Goal: Task Accomplishment & Management: Use online tool/utility

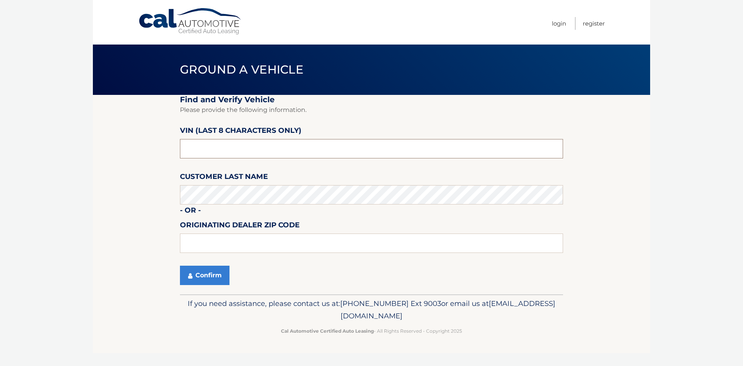
click at [253, 143] on input "text" at bounding box center [371, 148] width 383 height 19
paste input "NH139617"
type input "NH139617"
click at [86, 136] on body "Cal Automotive Menu Login Register Ground a Vehicle" at bounding box center [371, 183] width 743 height 366
click at [244, 161] on fieldset "Find and Verify Vehicle Please provide the following information. VIN (last 8 c…" at bounding box center [371, 194] width 383 height 199
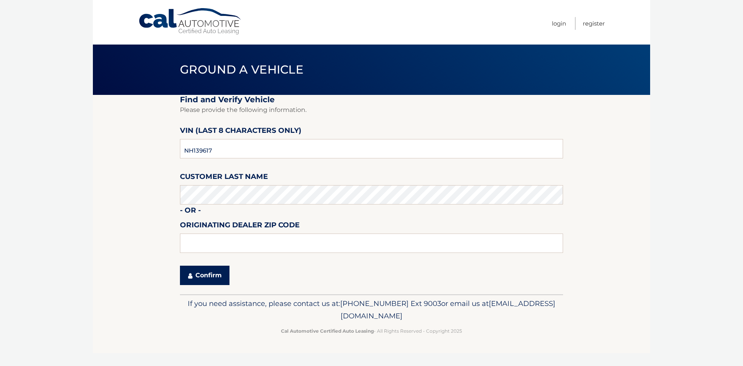
click at [199, 278] on button "Confirm" at bounding box center [205, 275] width 50 height 19
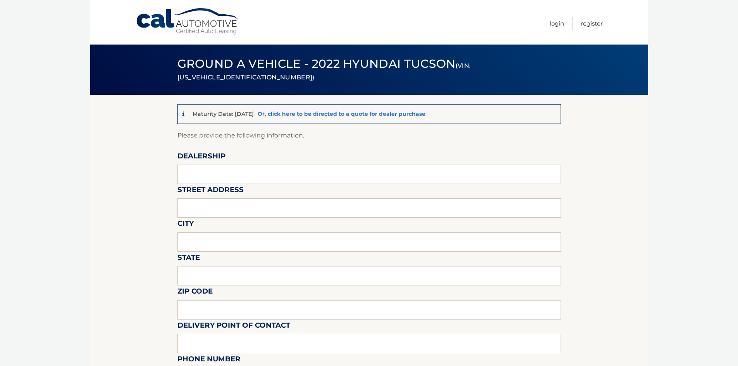
click at [328, 114] on link "Or, click here to be directed to a quote for dealer purchase" at bounding box center [342, 113] width 168 height 7
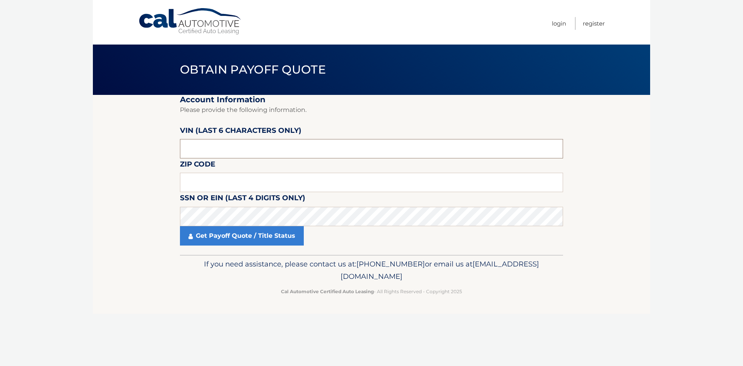
click at [266, 151] on input "text" at bounding box center [371, 148] width 383 height 19
paste input "139617"
type input "139617"
click at [98, 155] on section "Account Information Please provide the following information. VIN (last 6 chara…" at bounding box center [372, 175] width 558 height 160
